Goal: Check status: Check status

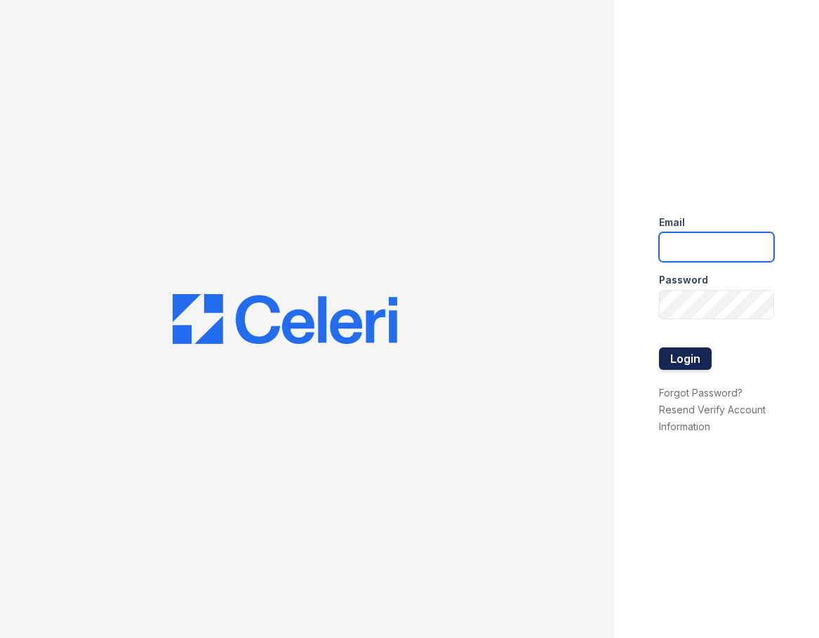
type input "[DOMAIN_NAME][EMAIL_ADDRESS][DOMAIN_NAME]"
click at [674, 360] on button "Login" at bounding box center [685, 358] width 53 height 22
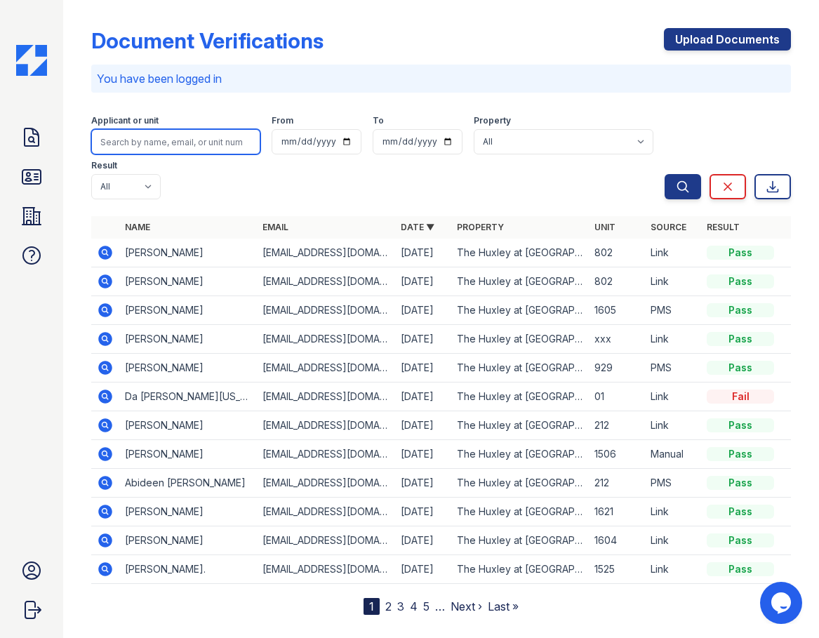
drag, startPoint x: 166, startPoint y: 137, endPoint x: 114, endPoint y: 154, distance: 55.0
click at [166, 137] on input "search" at bounding box center [175, 141] width 169 height 25
click at [27, 180] on icon at bounding box center [31, 177] width 22 height 22
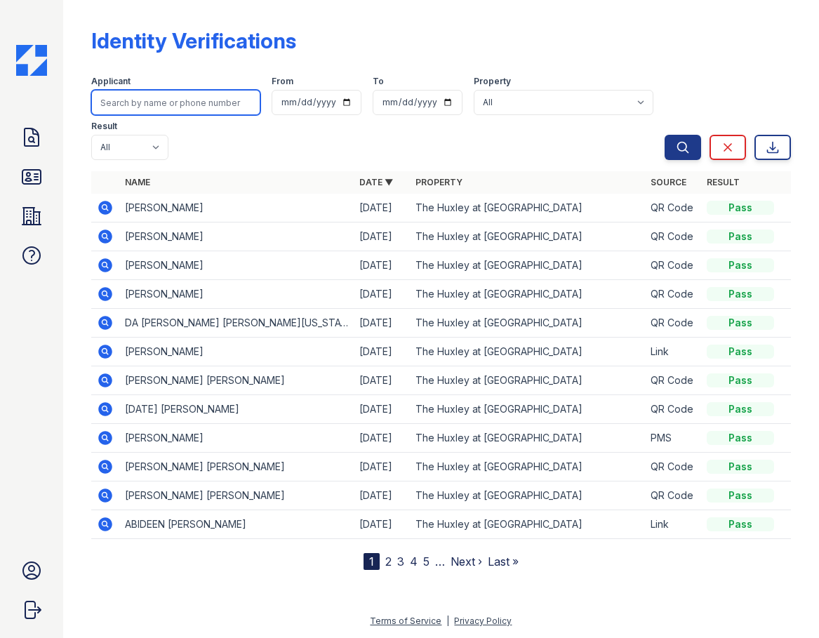
click at [204, 95] on input "search" at bounding box center [175, 102] width 169 height 25
type input "hewett"
click at [664, 135] on button "Search" at bounding box center [682, 147] width 36 height 25
